Goal: Navigation & Orientation: Find specific page/section

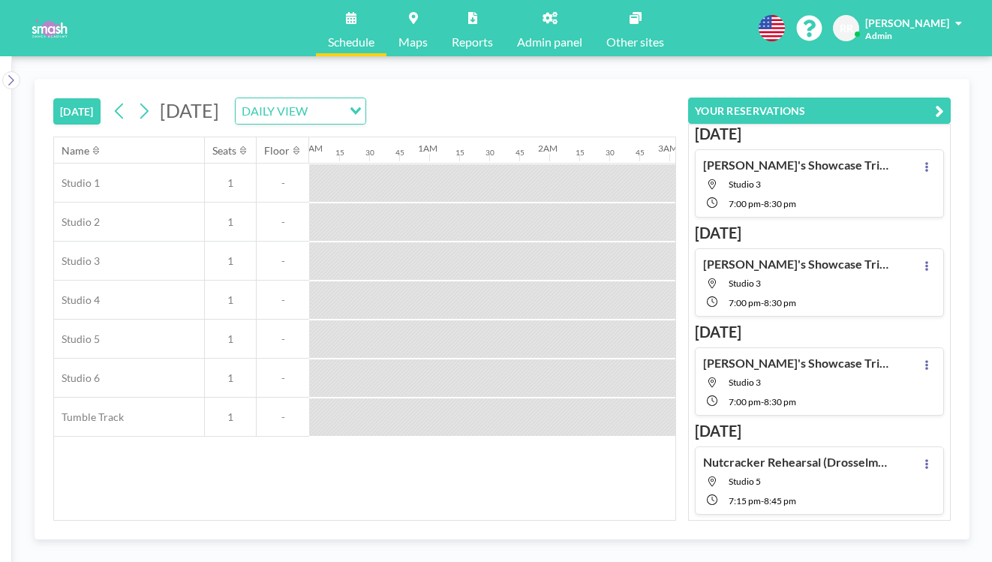
scroll to position [0, 1097]
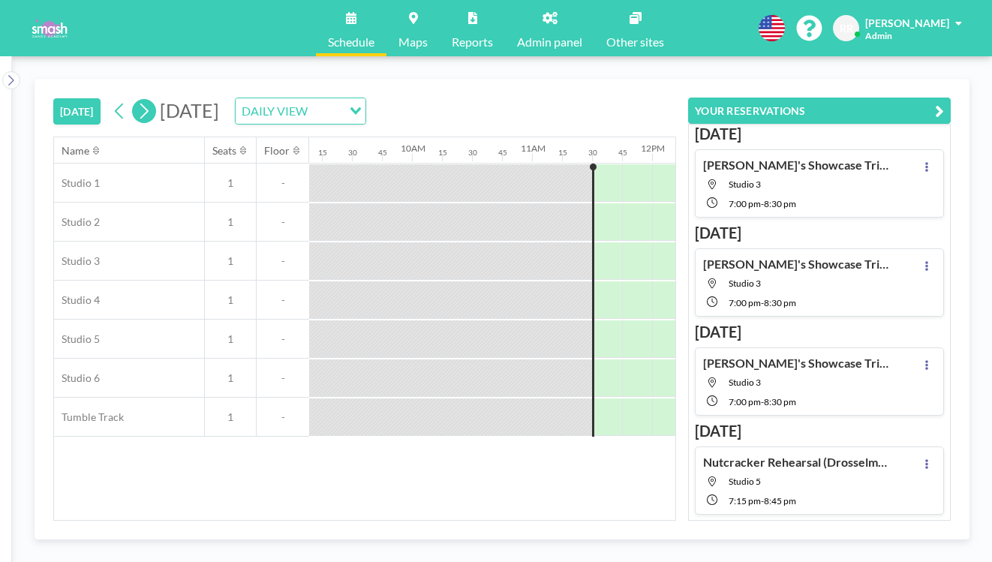
click at [137, 100] on icon at bounding box center [144, 111] width 14 height 23
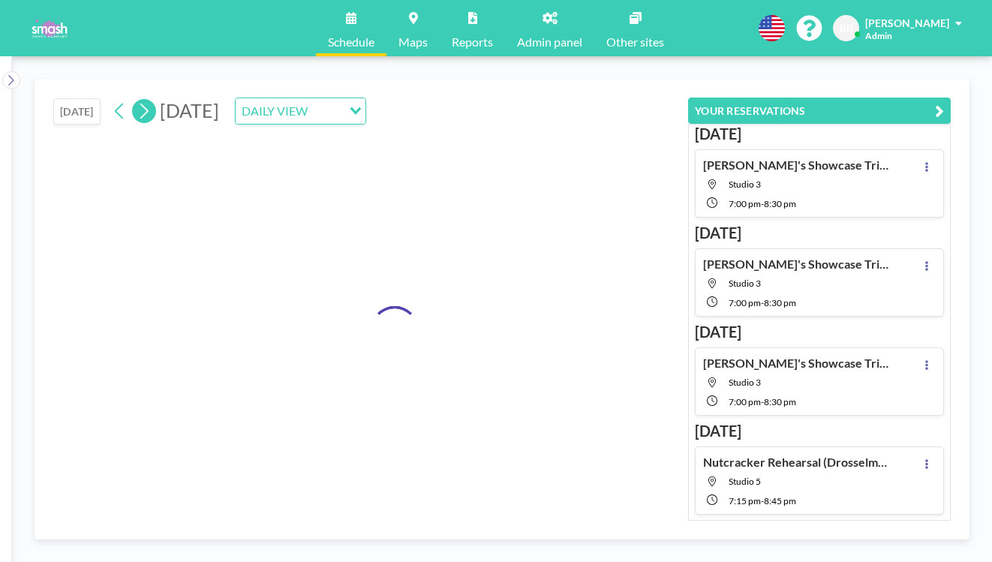
click at [137, 100] on icon at bounding box center [144, 111] width 14 height 23
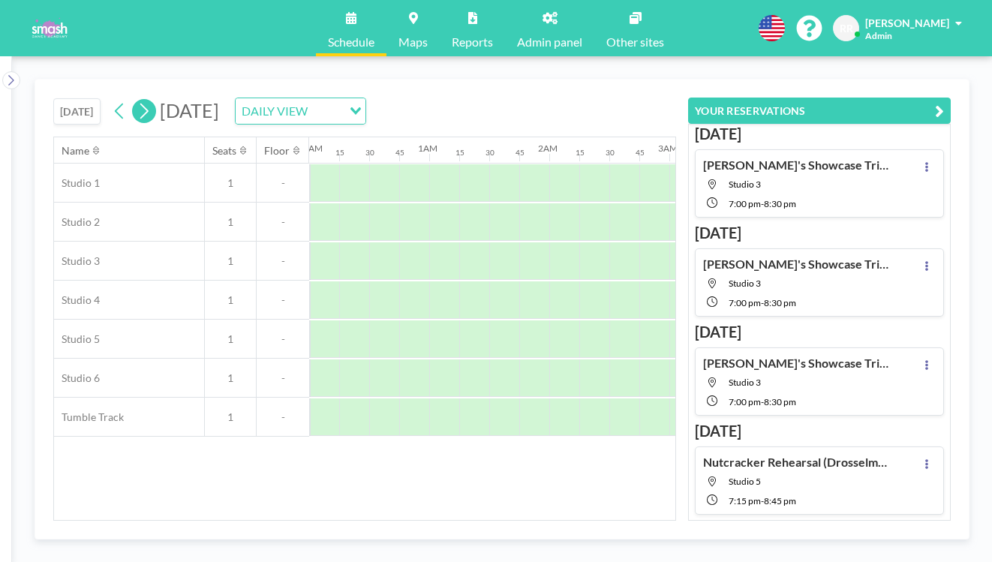
scroll to position [0, 756]
click at [137, 100] on icon at bounding box center [144, 111] width 14 height 23
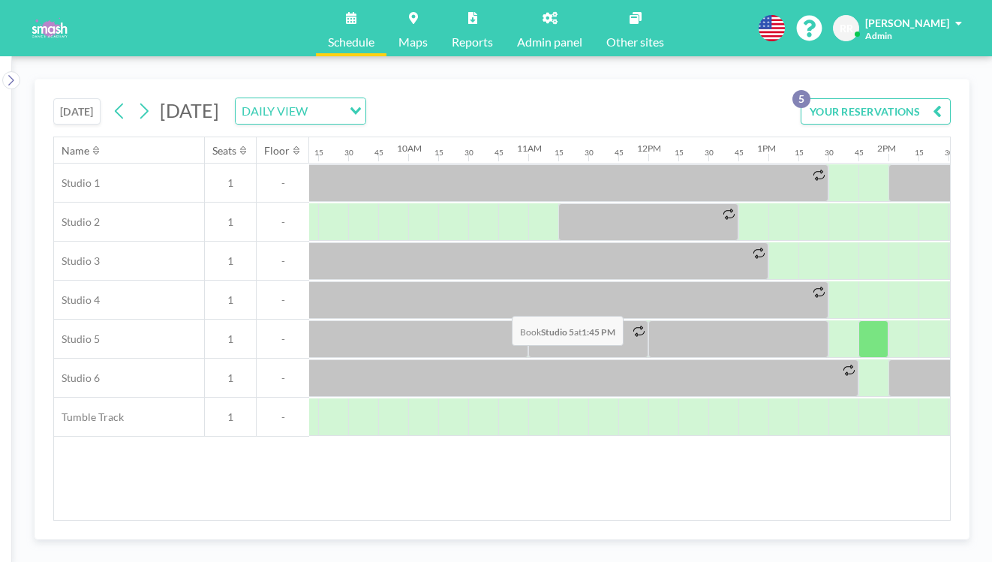
scroll to position [0, 1109]
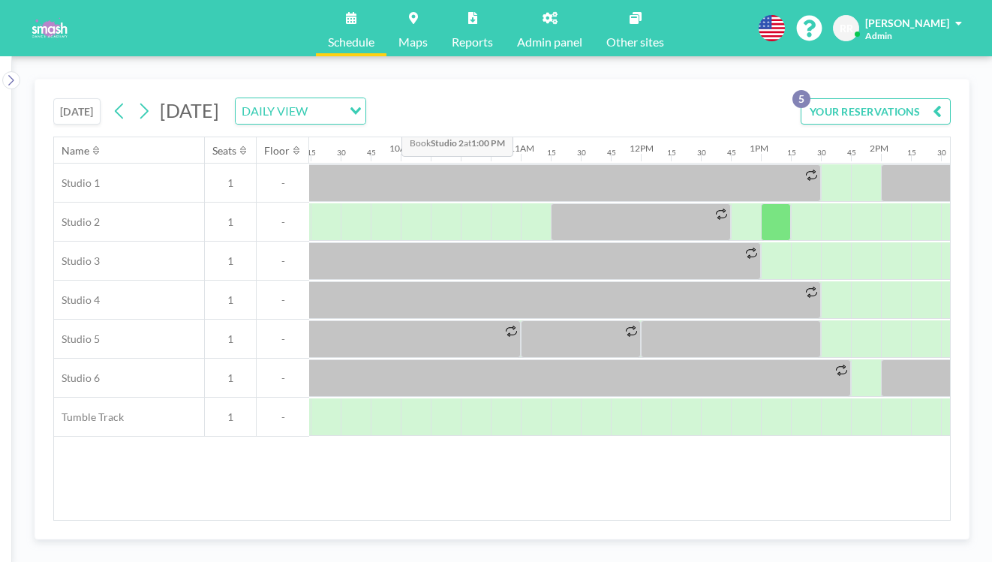
click at [342, 98] on div "DAILY VIEW" at bounding box center [289, 109] width 107 height 23
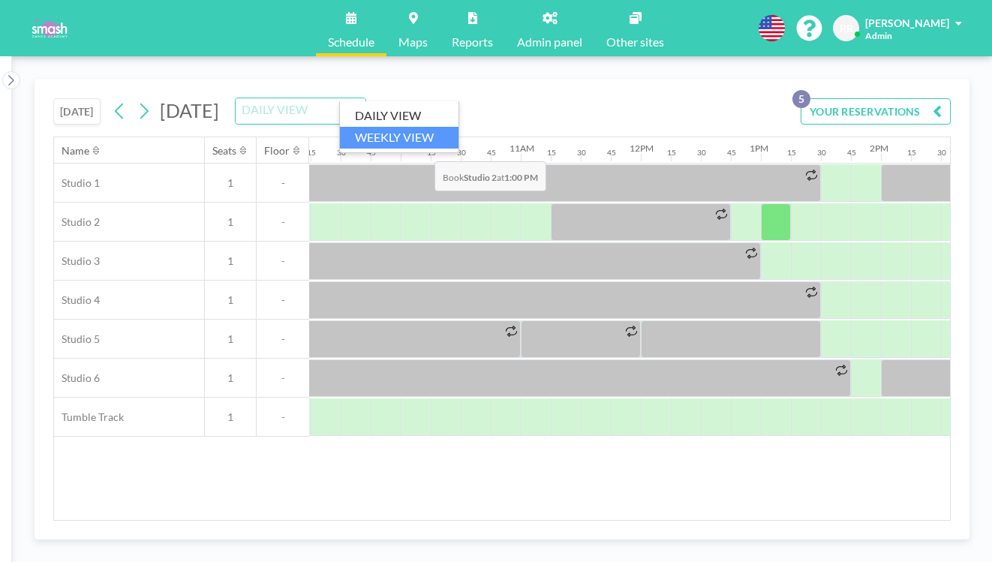
click at [424, 130] on li "WEEKLY VIEW" at bounding box center [399, 138] width 119 height 22
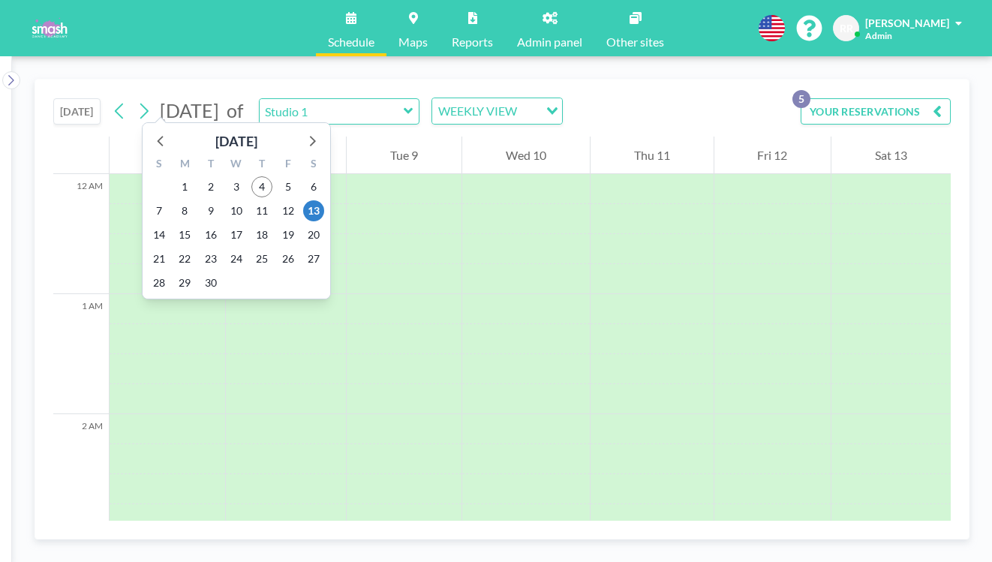
scroll to position [756, 0]
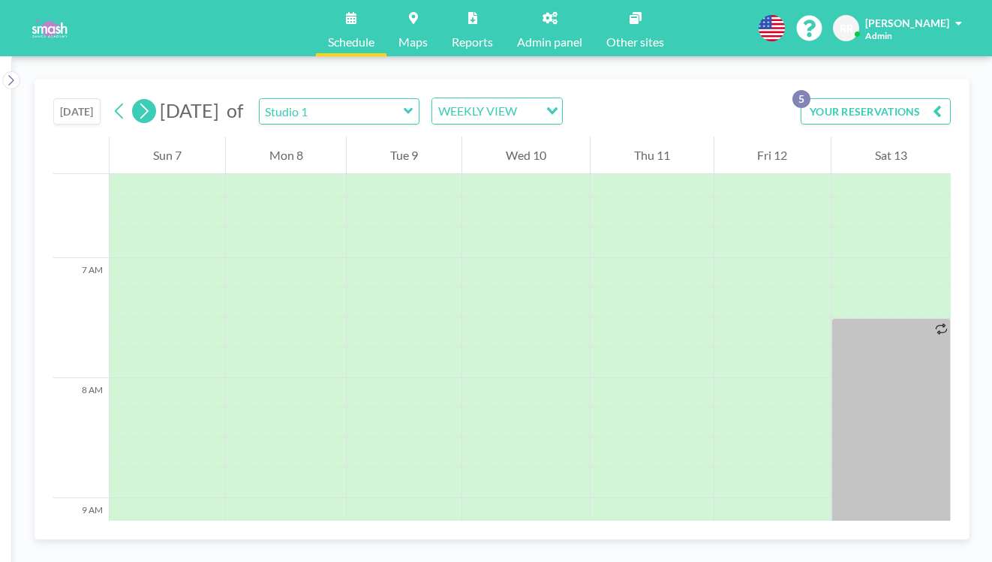
click at [132, 99] on button at bounding box center [144, 111] width 24 height 24
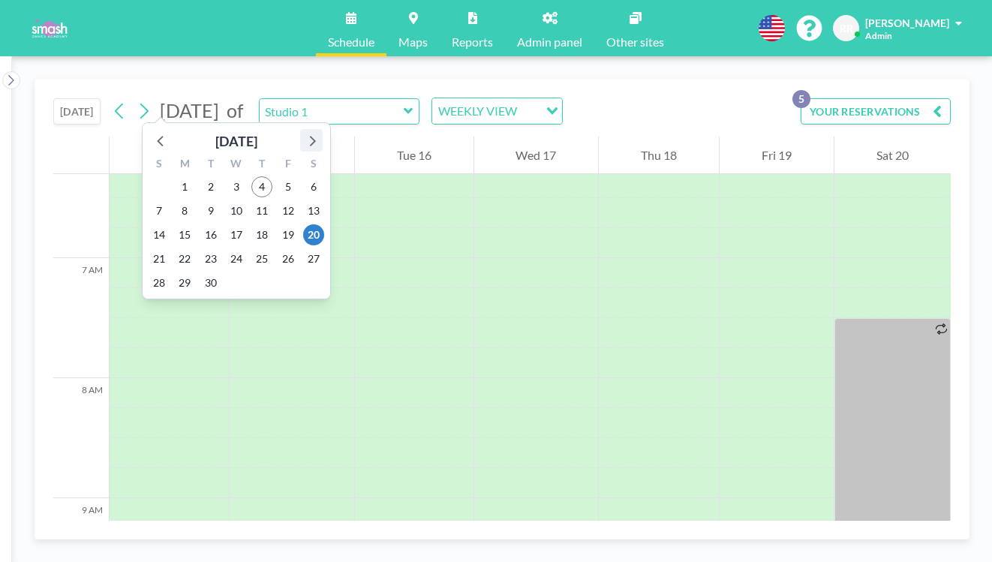
click at [310, 136] on icon at bounding box center [313, 141] width 6 height 11
click at [304, 248] on span "25" at bounding box center [313, 258] width 21 height 21
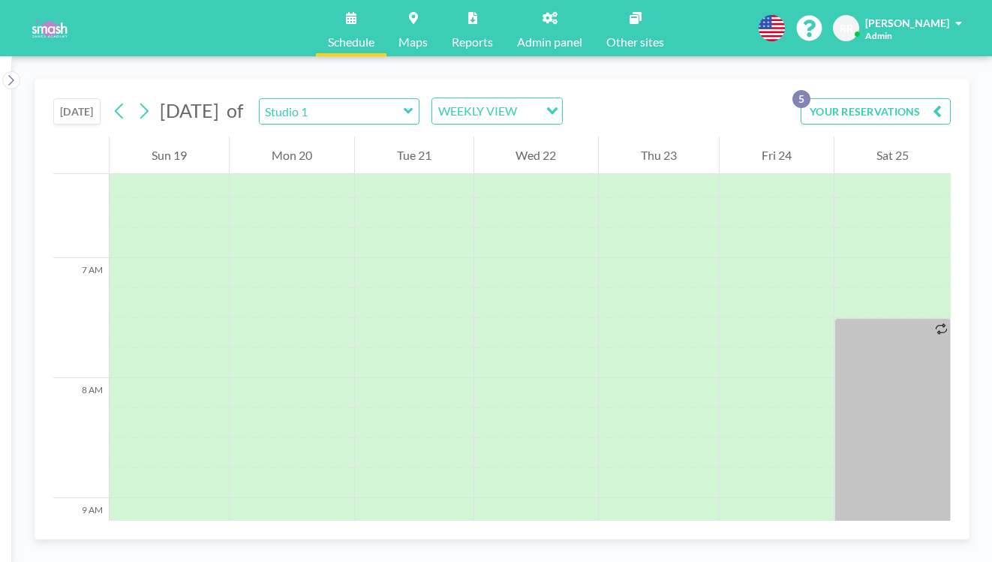
click at [447, 98] on div "WEEKLY VIEW" at bounding box center [485, 109] width 107 height 23
click at [443, 111] on li "DAILY VIEW" at bounding box center [460, 117] width 119 height 22
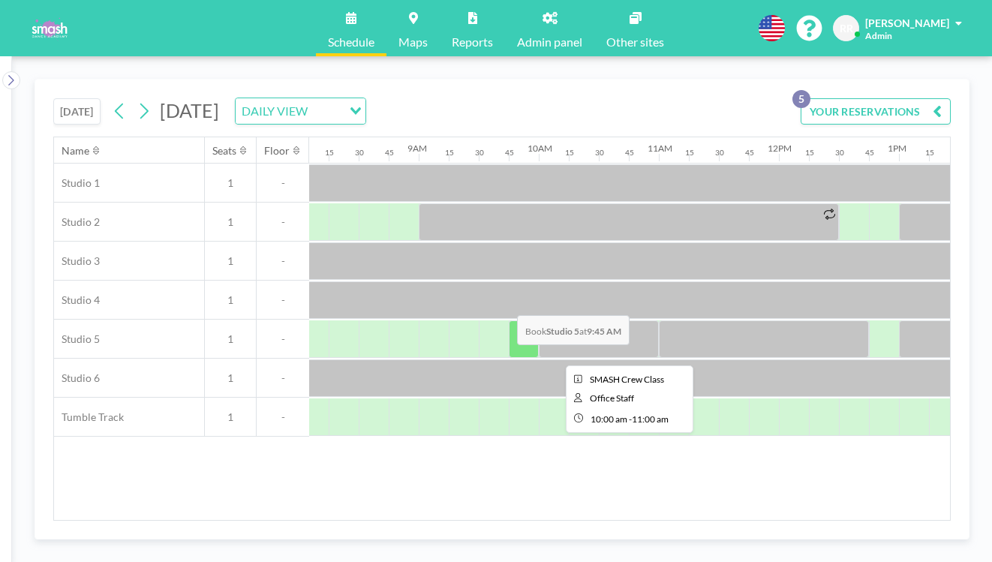
scroll to position [0, 978]
